Goal: Obtain resource: Obtain resource

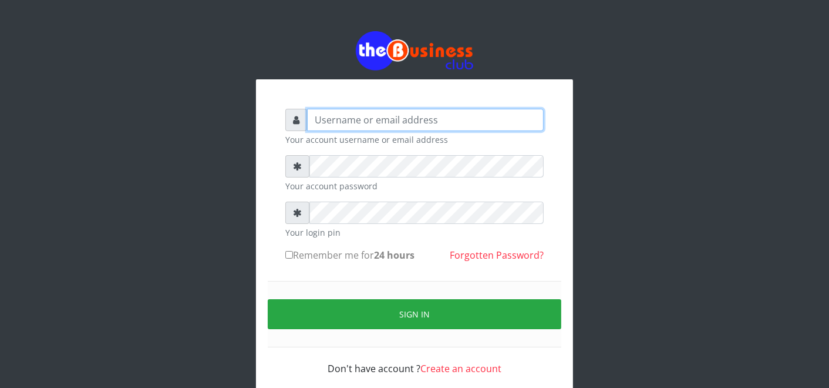
click at [492, 116] on input "text" at bounding box center [425, 120] width 237 height 22
type input "father"
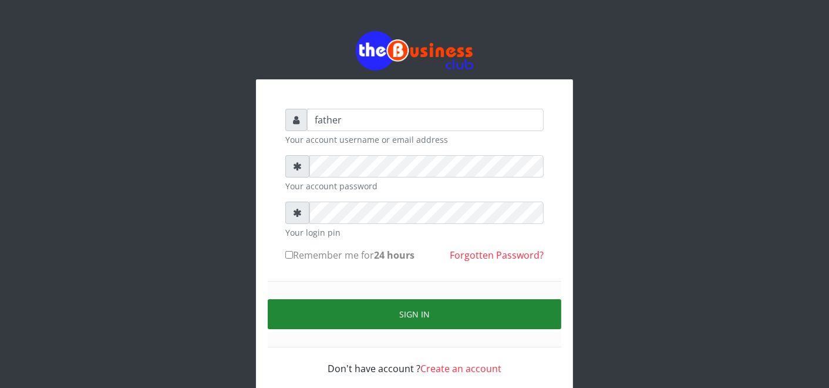
click at [436, 314] on button "Sign in" at bounding box center [415, 314] width 294 height 30
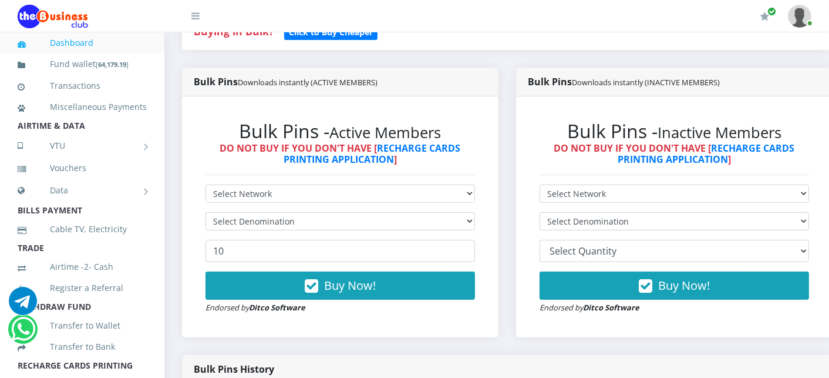
scroll to position [287, 0]
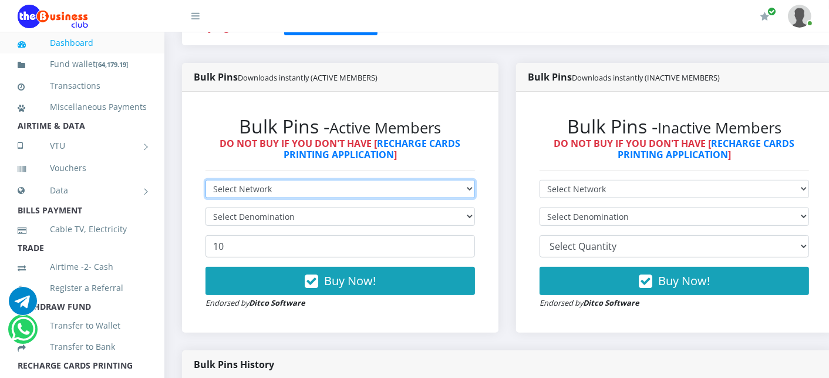
click at [236, 190] on select "Select Network MTN Globacom 9Mobile Airtel" at bounding box center [341, 189] width 270 height 18
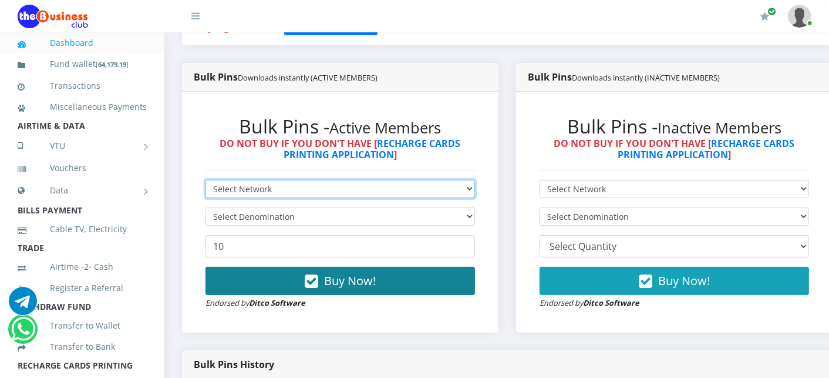
select select "Airtel"
click at [206, 180] on select "Select Network MTN Globacom 9Mobile Airtel" at bounding box center [341, 189] width 270 height 18
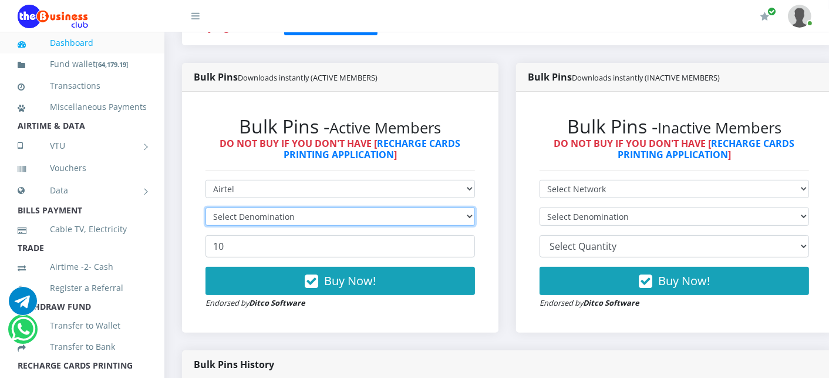
click at [235, 221] on select "Select Denomination" at bounding box center [341, 216] width 270 height 18
click at [235, 223] on select "Select Denomination" at bounding box center [341, 216] width 270 height 18
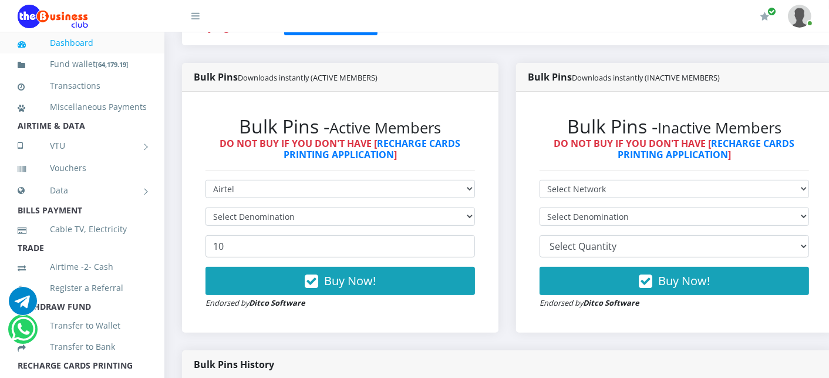
click at [274, 319] on div "Bulk Pins - Active Members DO NOT BUY IF YOU DON'T HAVE [ RECHARGE CARDS PRINTI…" at bounding box center [340, 211] width 293 height 217
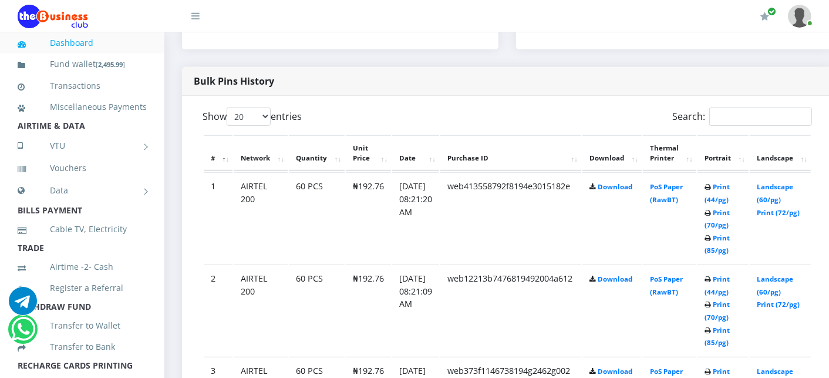
scroll to position [574, 0]
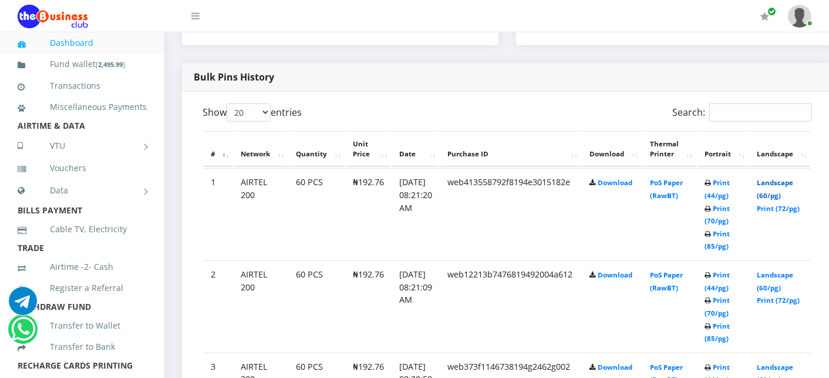
click at [793, 180] on link "Landscape (60/pg)" at bounding box center [775, 189] width 36 height 22
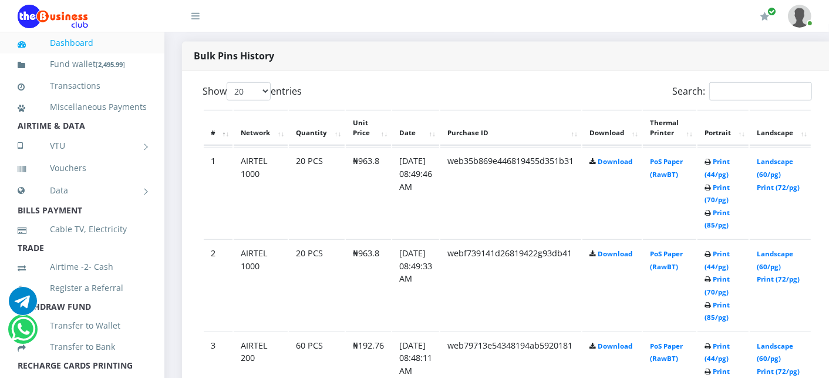
scroll to position [600, 0]
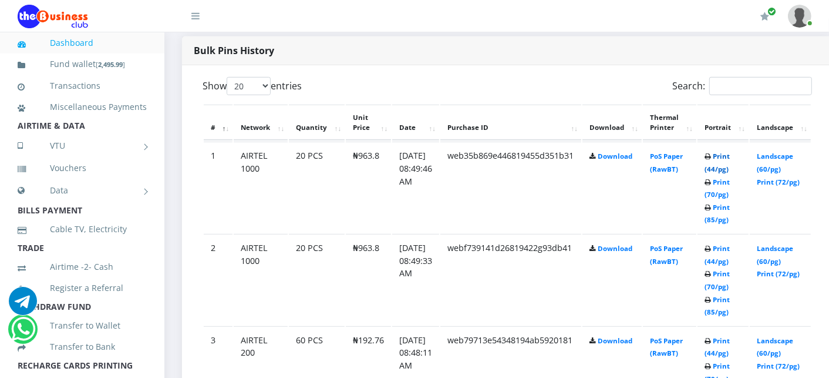
click at [729, 156] on link "Print (44/pg)" at bounding box center [717, 163] width 25 height 22
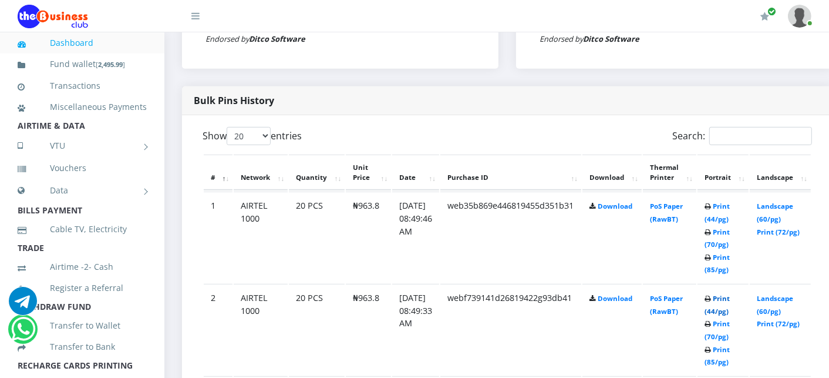
click at [730, 298] on link "Print (44/pg)" at bounding box center [717, 305] width 25 height 22
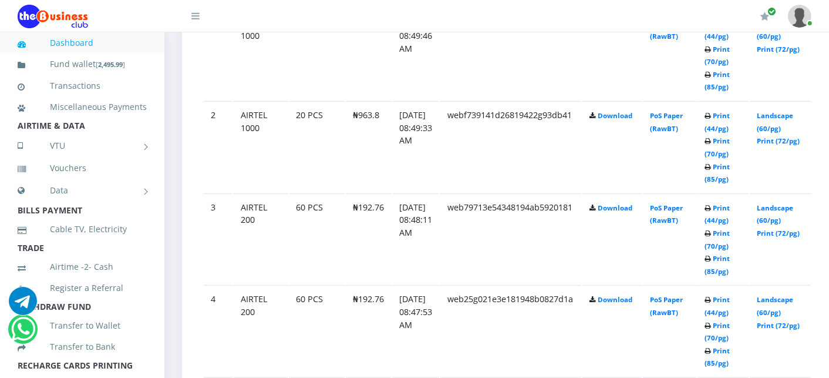
scroll to position [759, 0]
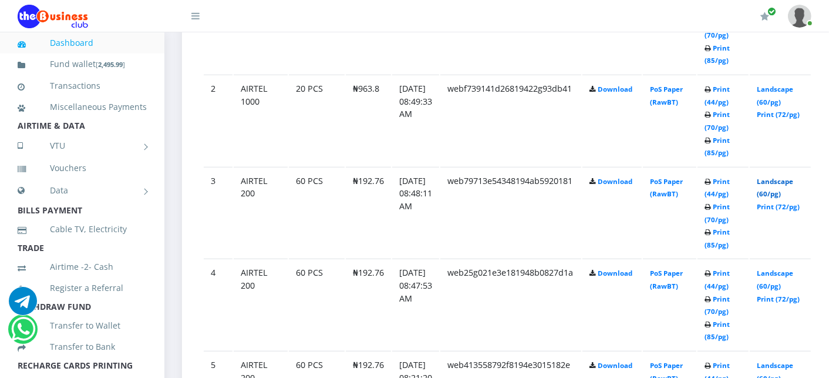
click at [793, 182] on link "Landscape (60/pg)" at bounding box center [775, 188] width 36 height 22
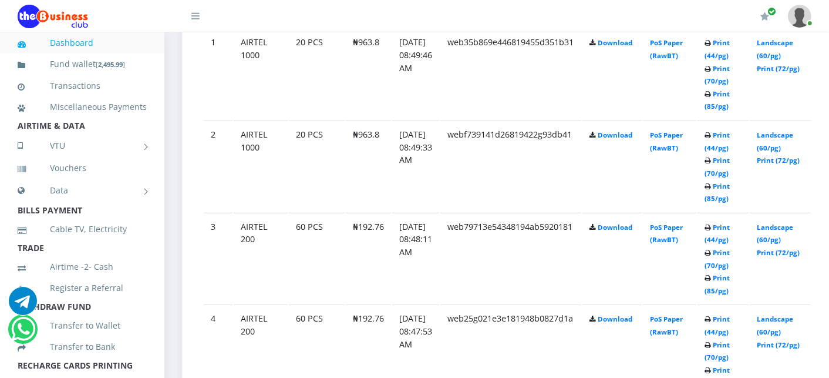
scroll to position [759, 0]
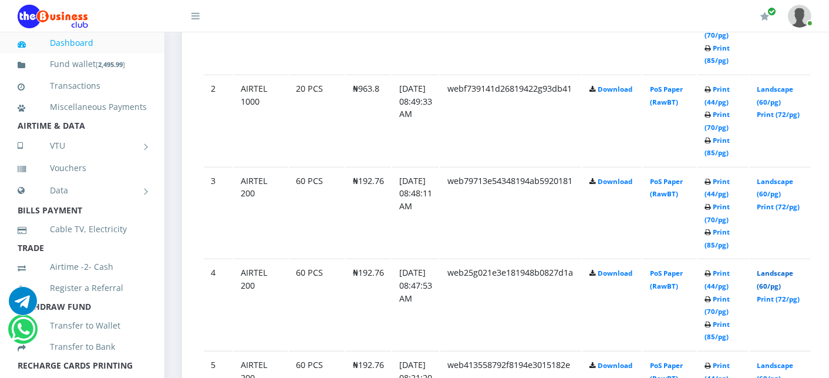
click at [793, 274] on link "Landscape (60/pg)" at bounding box center [775, 279] width 36 height 22
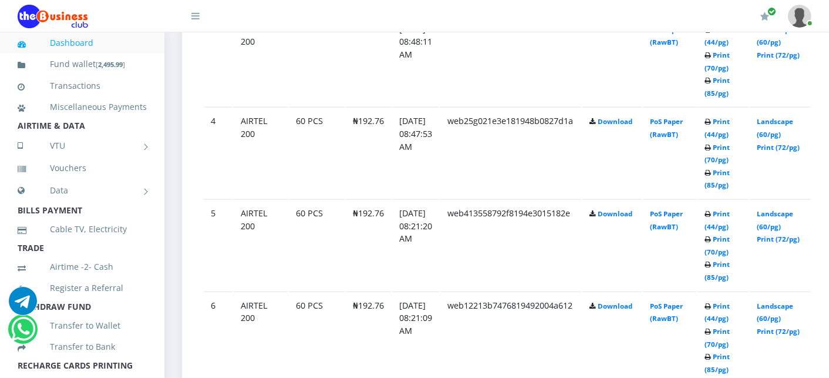
scroll to position [913, 0]
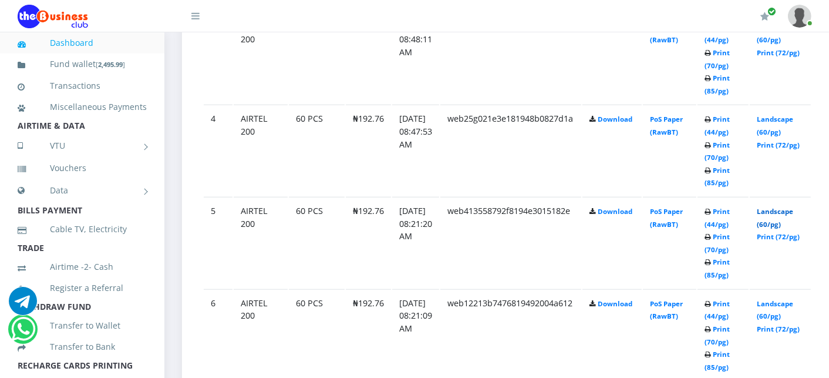
click at [784, 207] on link "Landscape (60/pg)" at bounding box center [775, 218] width 36 height 22
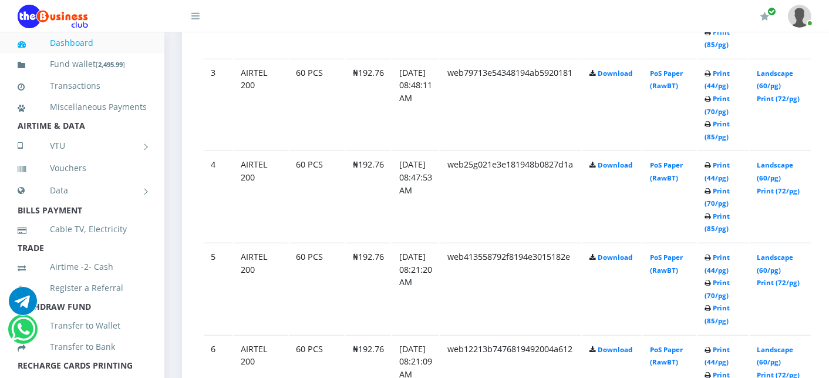
scroll to position [913, 0]
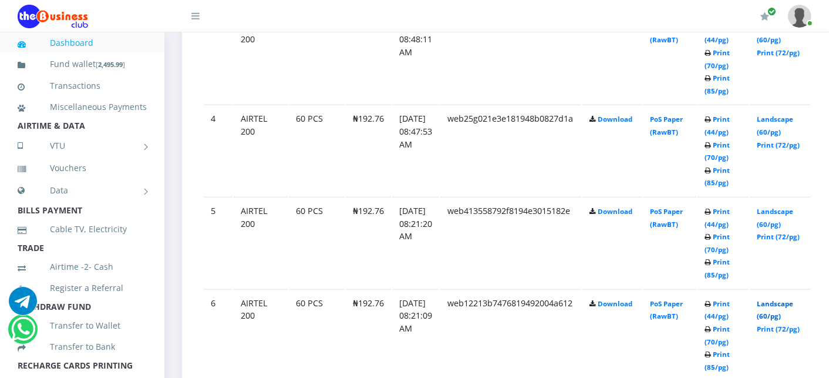
click at [793, 299] on link "Landscape (60/pg)" at bounding box center [775, 310] width 36 height 22
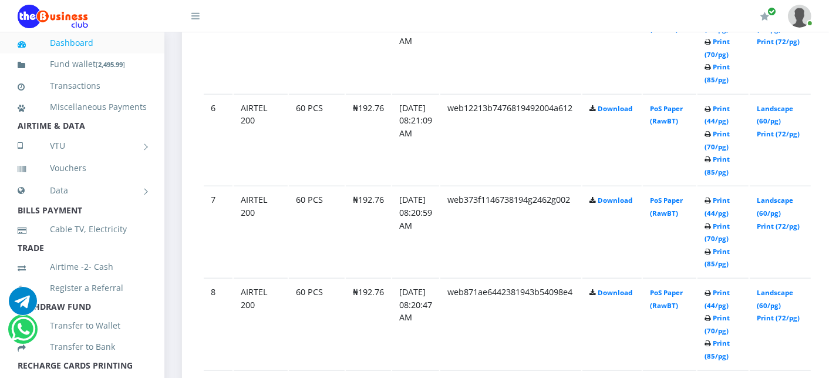
scroll to position [1129, 0]
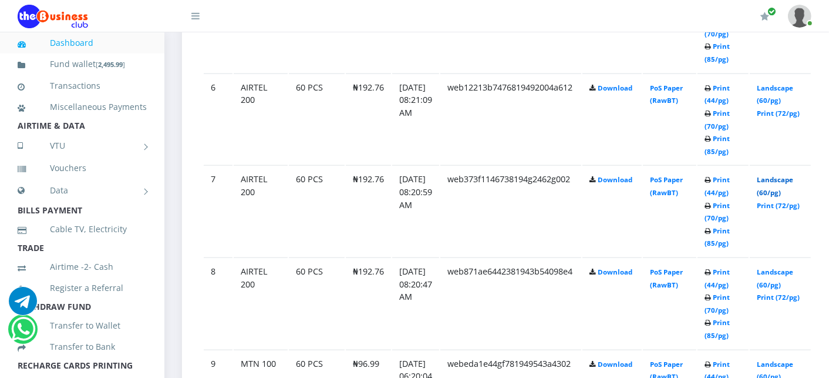
click at [782, 175] on link "Landscape (60/pg)" at bounding box center [775, 186] width 36 height 22
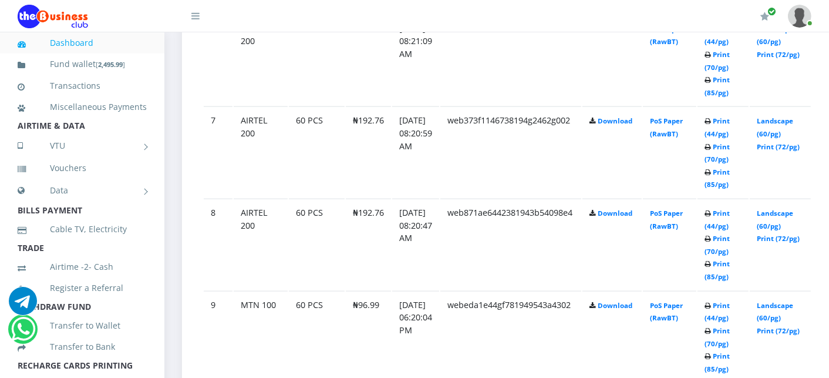
scroll to position [1207, 0]
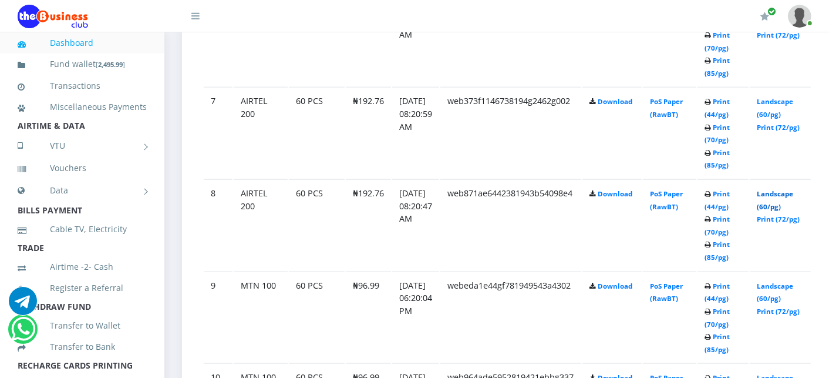
click at [785, 190] on link "Landscape (60/pg)" at bounding box center [775, 200] width 36 height 22
